Goal: Information Seeking & Learning: Learn about a topic

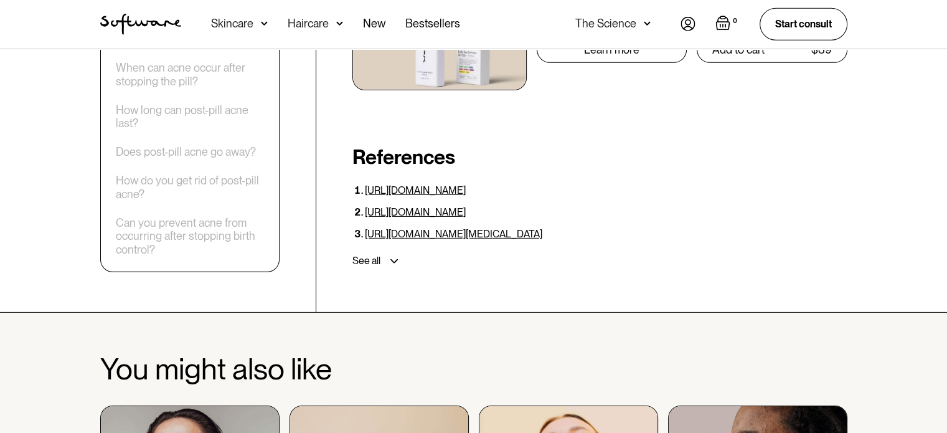
scroll to position [4046, 0]
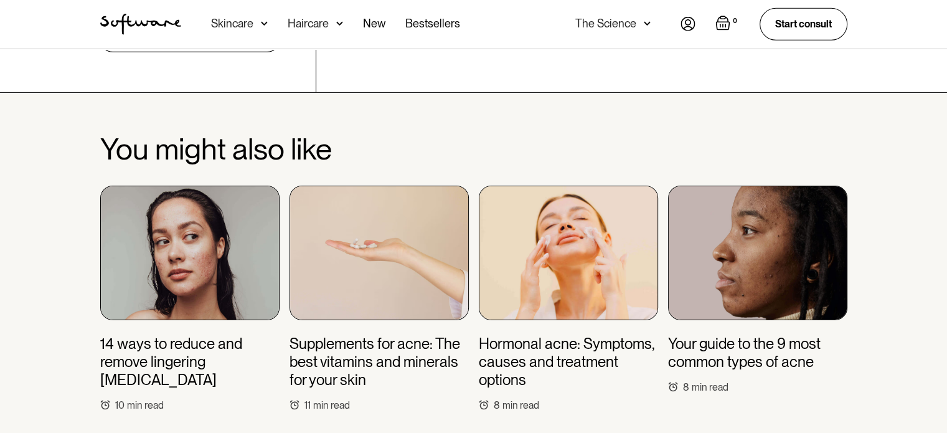
click at [448, 186] on img at bounding box center [378, 253] width 179 height 134
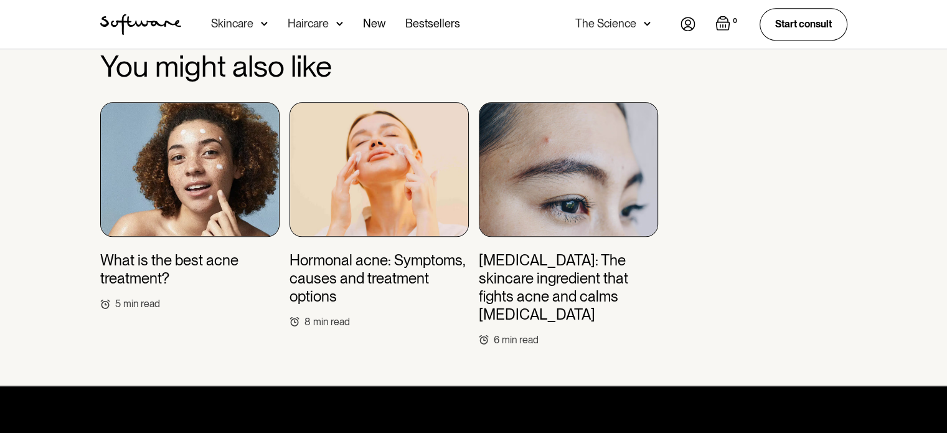
scroll to position [6101, 0]
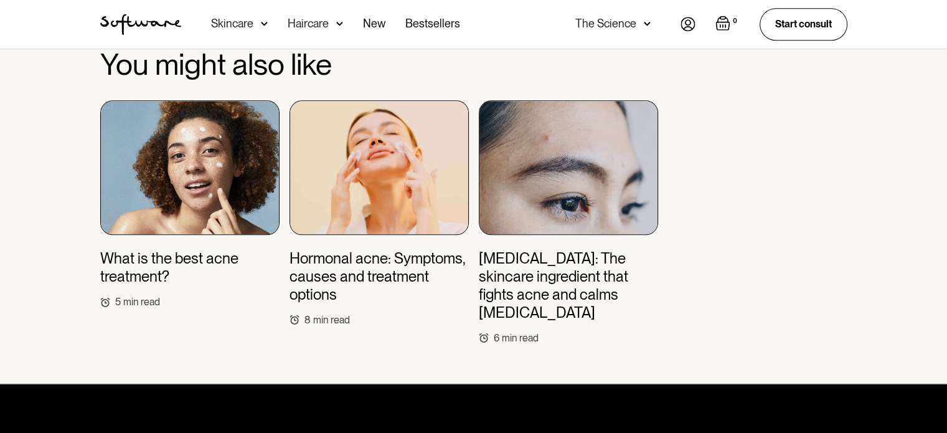
click at [387, 100] on img at bounding box center [378, 167] width 179 height 134
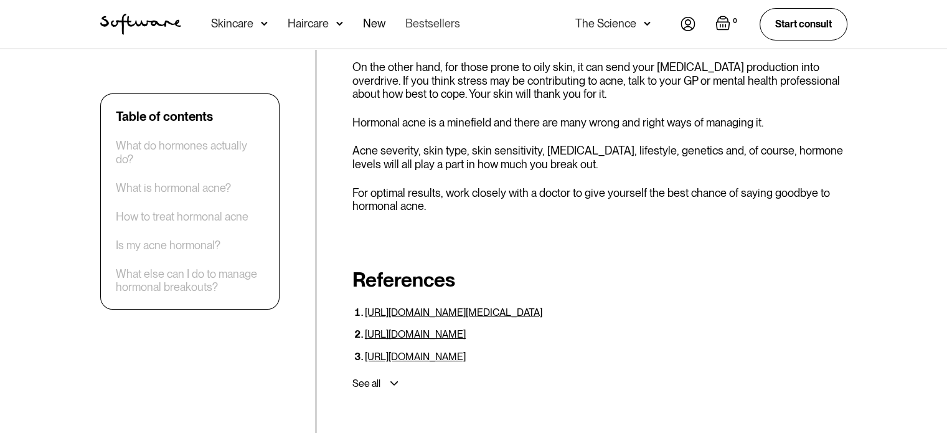
scroll to position [4545, 0]
